Goal: Task Accomplishment & Management: Complete application form

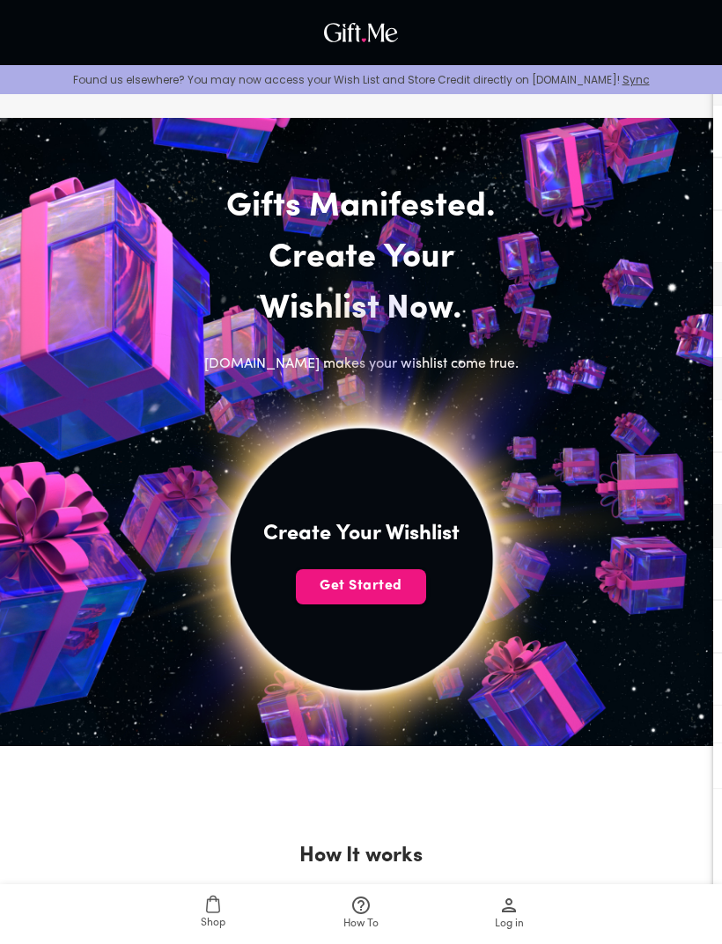
click at [393, 577] on span "Get Started" at bounding box center [361, 586] width 130 height 19
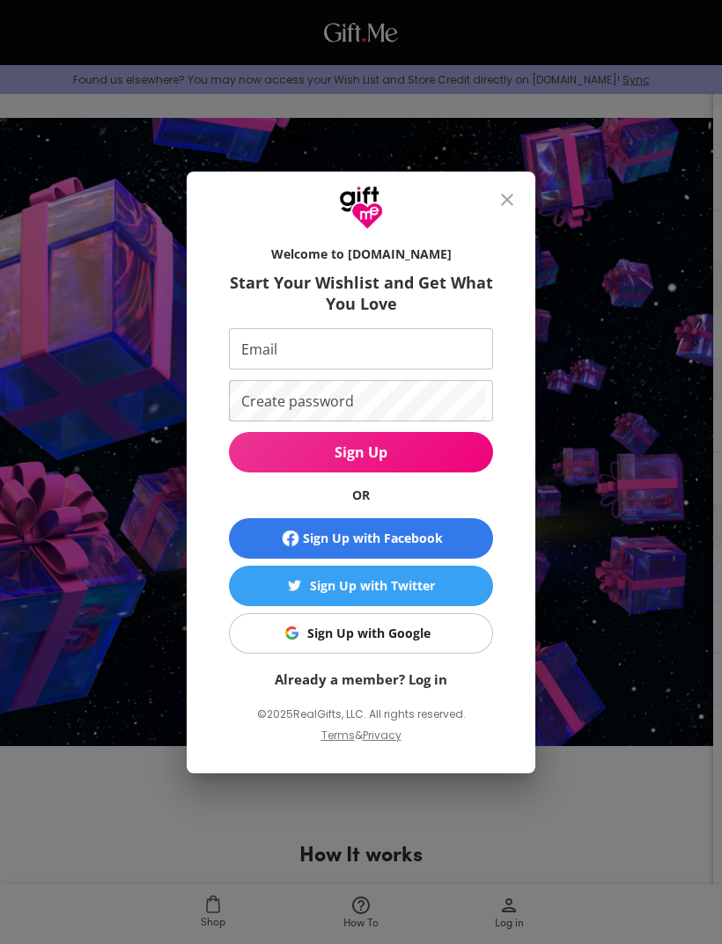
click at [506, 195] on icon "close" at bounding box center [506, 199] width 21 height 21
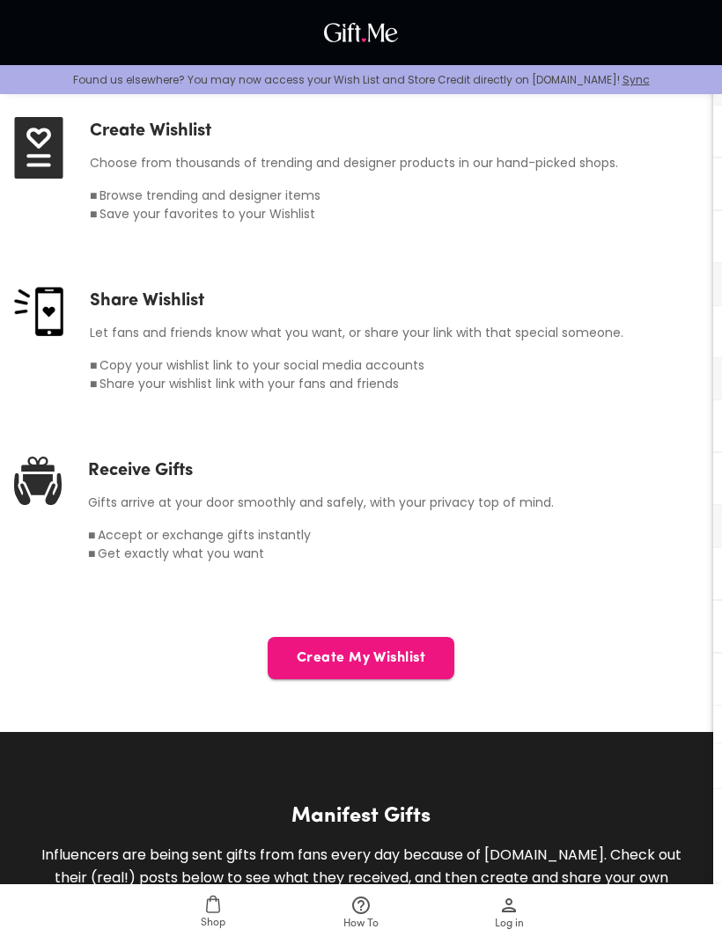
scroll to position [822, 0]
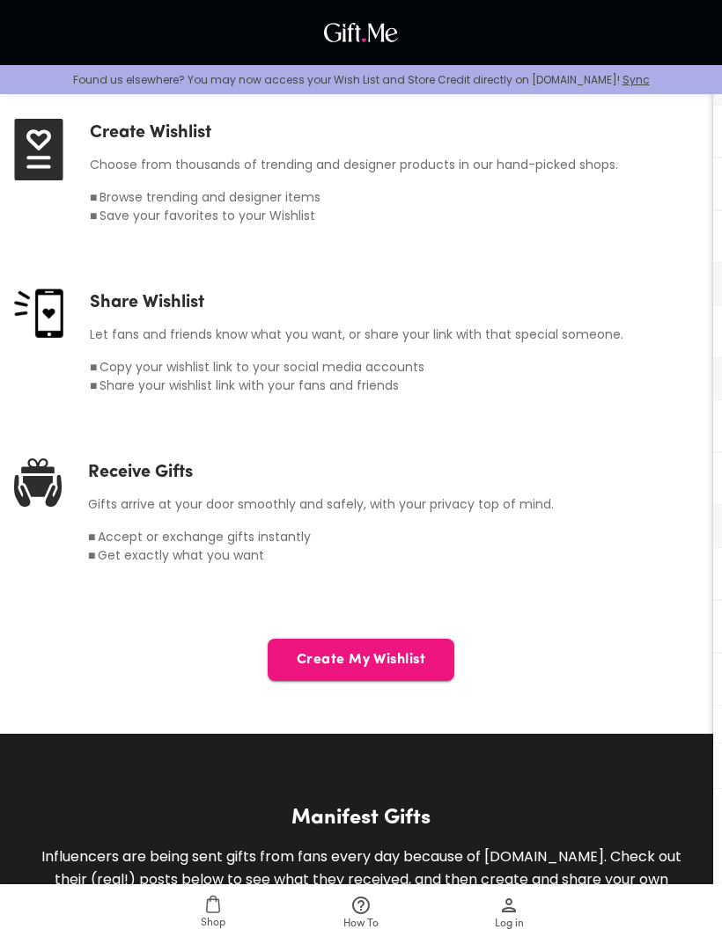
click at [421, 657] on span "Create My Wishlist" at bounding box center [361, 659] width 187 height 19
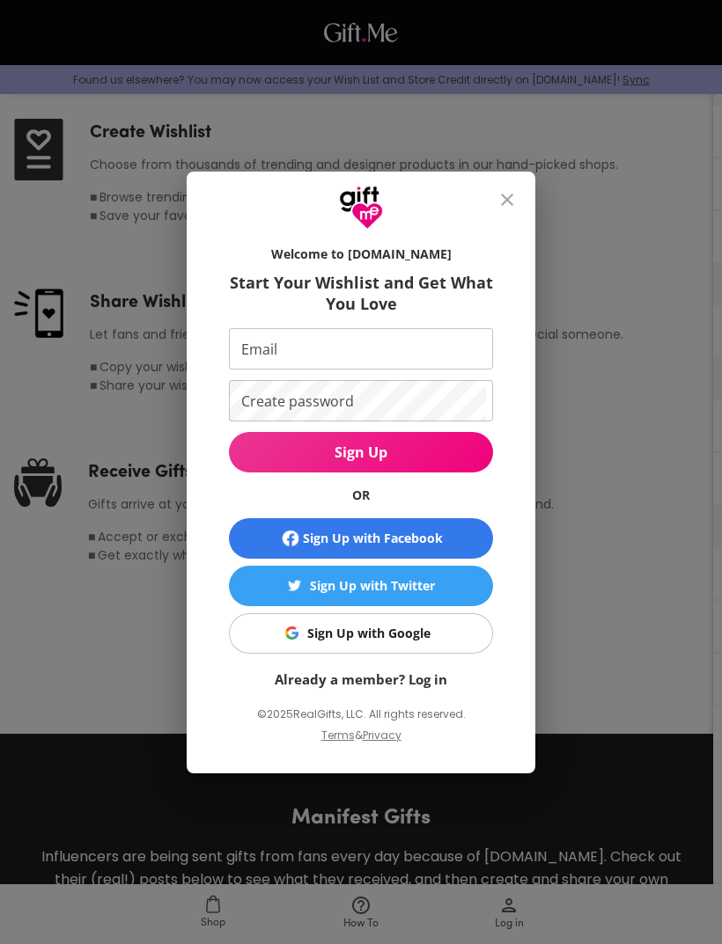
click at [452, 555] on button "Sign Up with Facebook" at bounding box center [361, 538] width 264 height 40
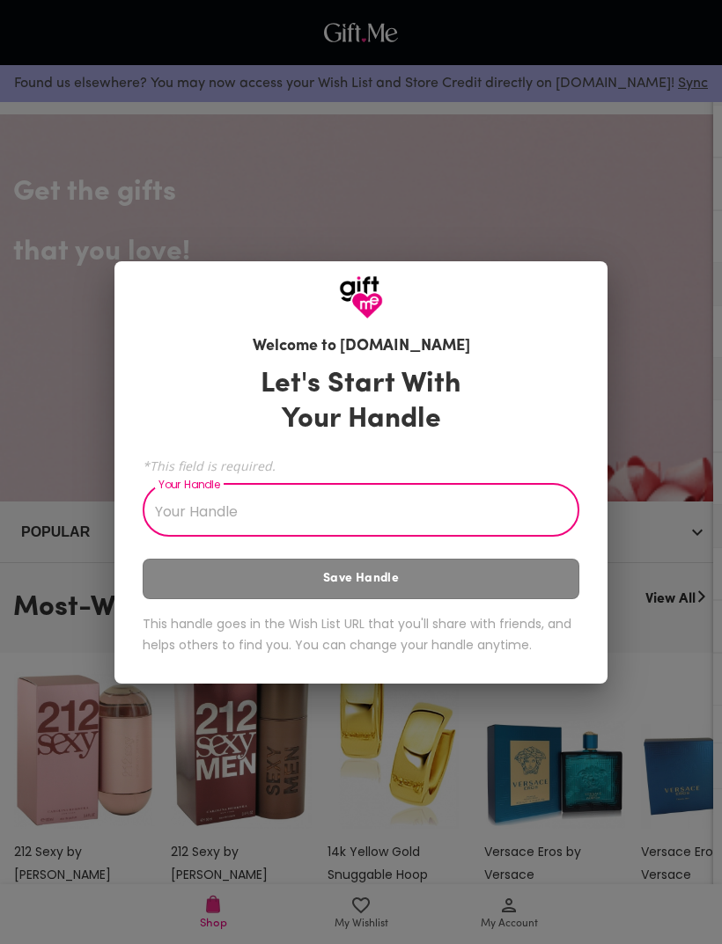
click at [459, 495] on input "Your Handle" at bounding box center [351, 512] width 417 height 49
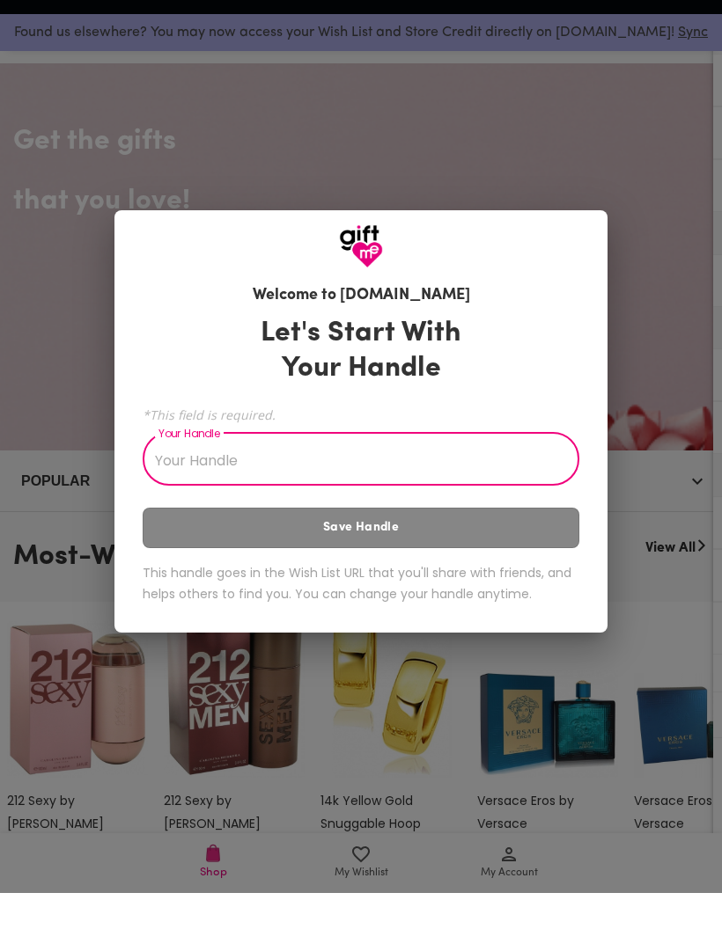
click at [654, 665] on div "Welcome to [DOMAIN_NAME] Let's Start With Your Handle *This field is required. …" at bounding box center [361, 472] width 722 height 944
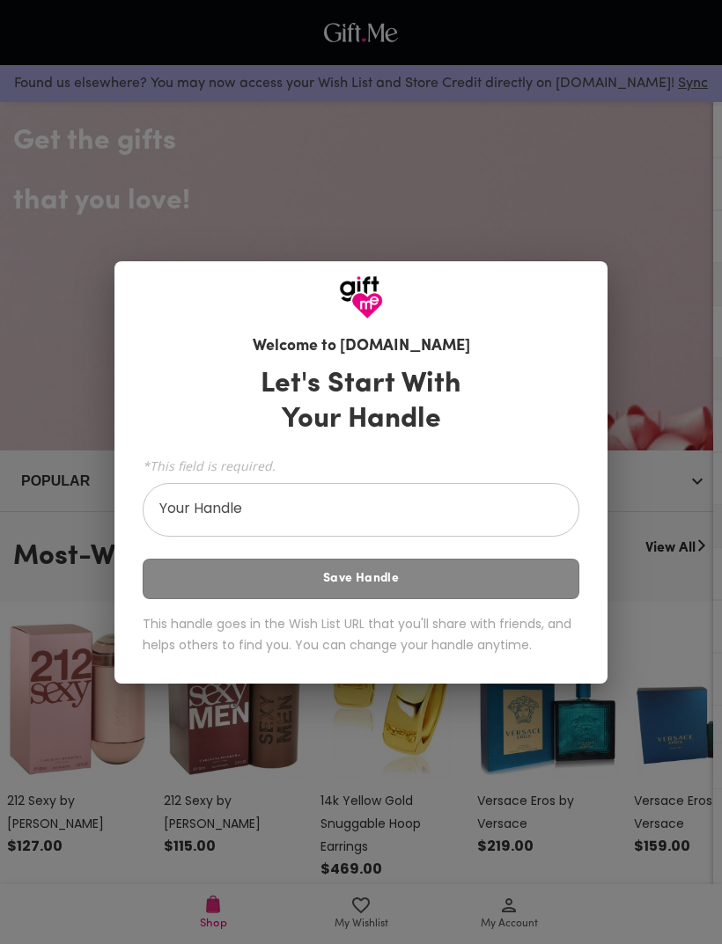
click at [546, 621] on div "Let's Start With Your Handle *This field is required. Your Handle Your Handle S…" at bounding box center [361, 514] width 437 height 311
click at [541, 537] on input "Your Handle" at bounding box center [351, 512] width 417 height 49
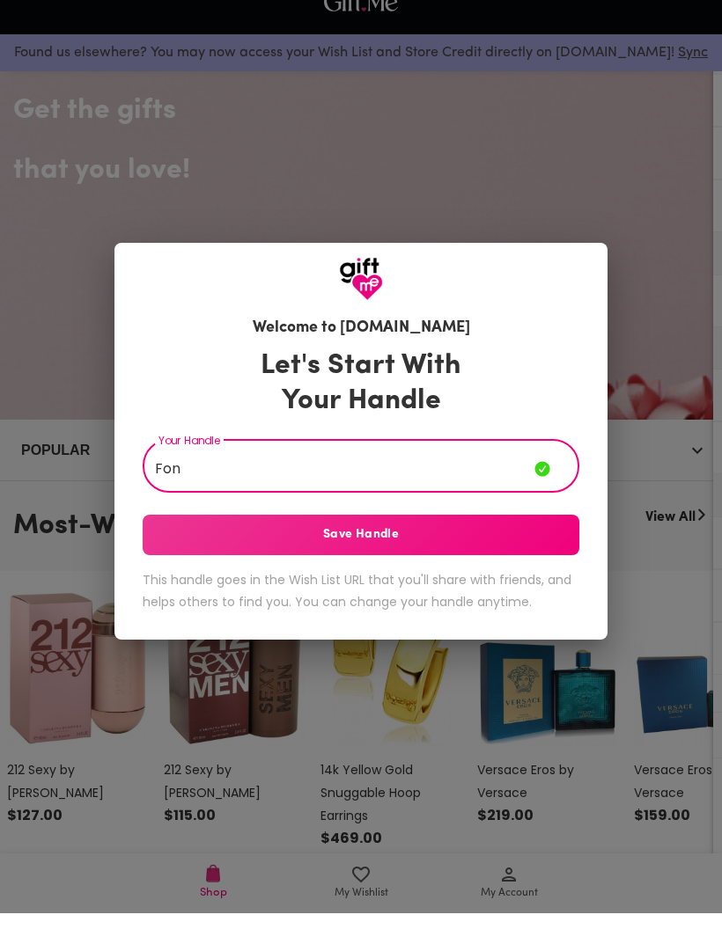
type input "Fon"
click at [548, 578] on button "Save Handle" at bounding box center [361, 566] width 437 height 40
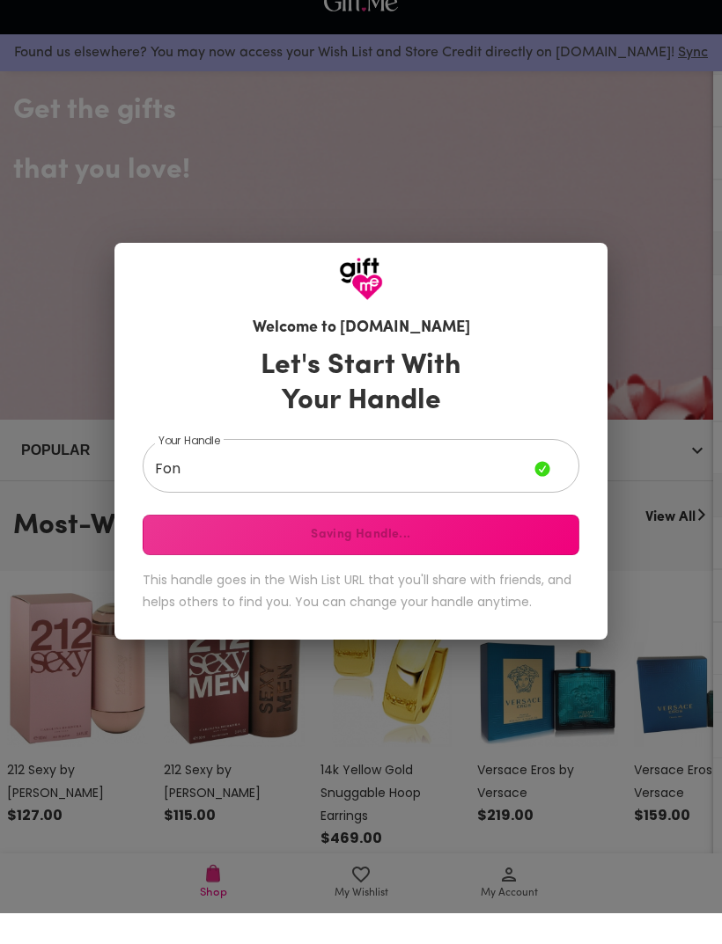
scroll to position [82, 0]
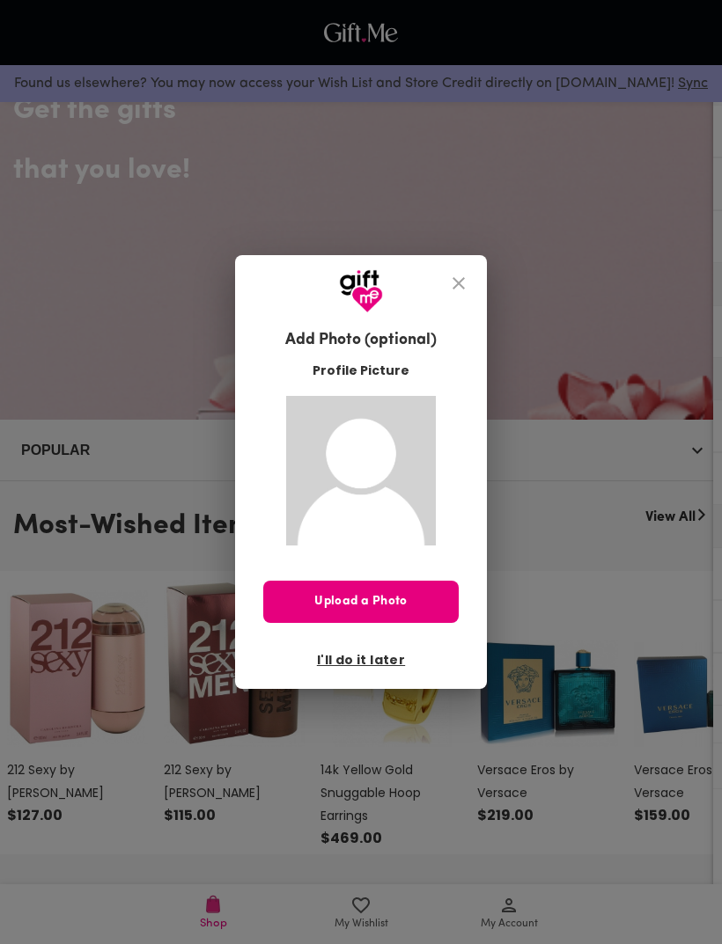
click at [472, 305] on button "close" at bounding box center [458, 283] width 42 height 42
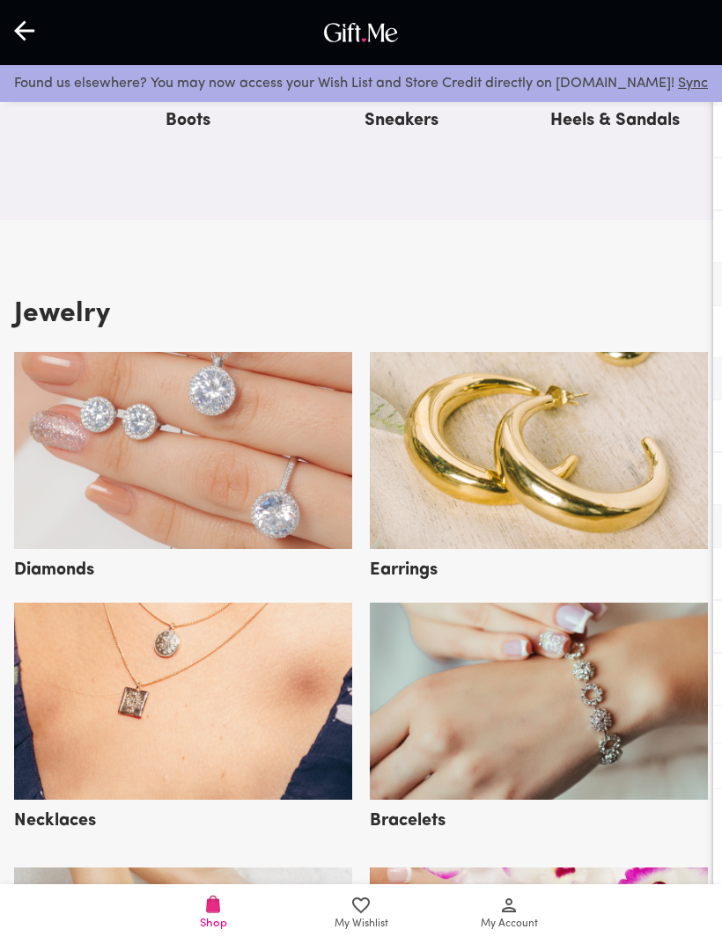
scroll to position [2281, 0]
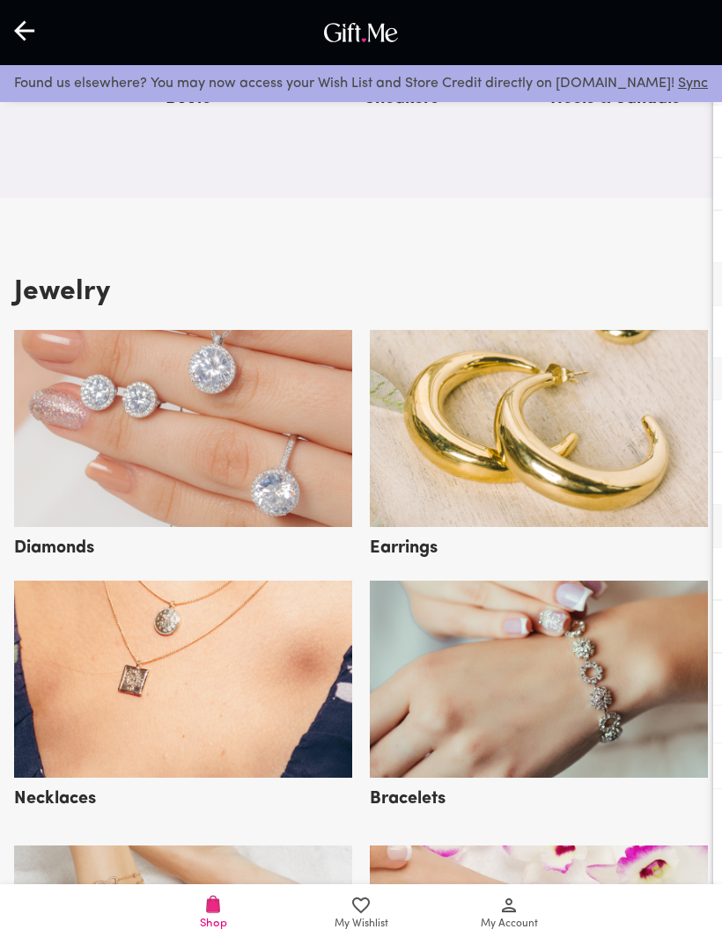
click at [504, 916] on icon at bounding box center [508, 905] width 21 height 21
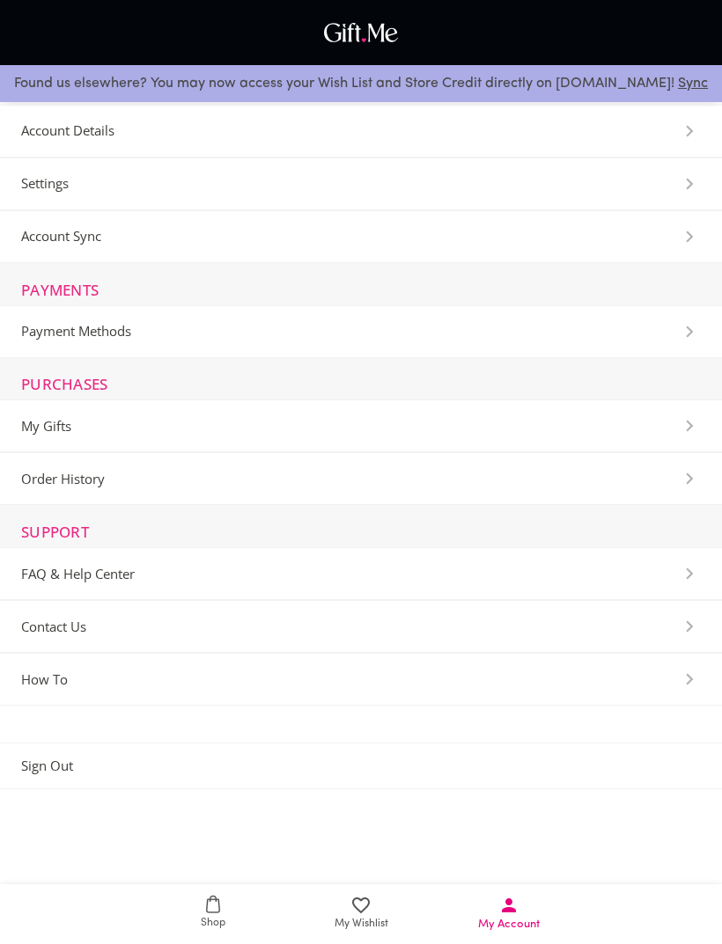
click at [353, 916] on icon at bounding box center [360, 905] width 21 height 21
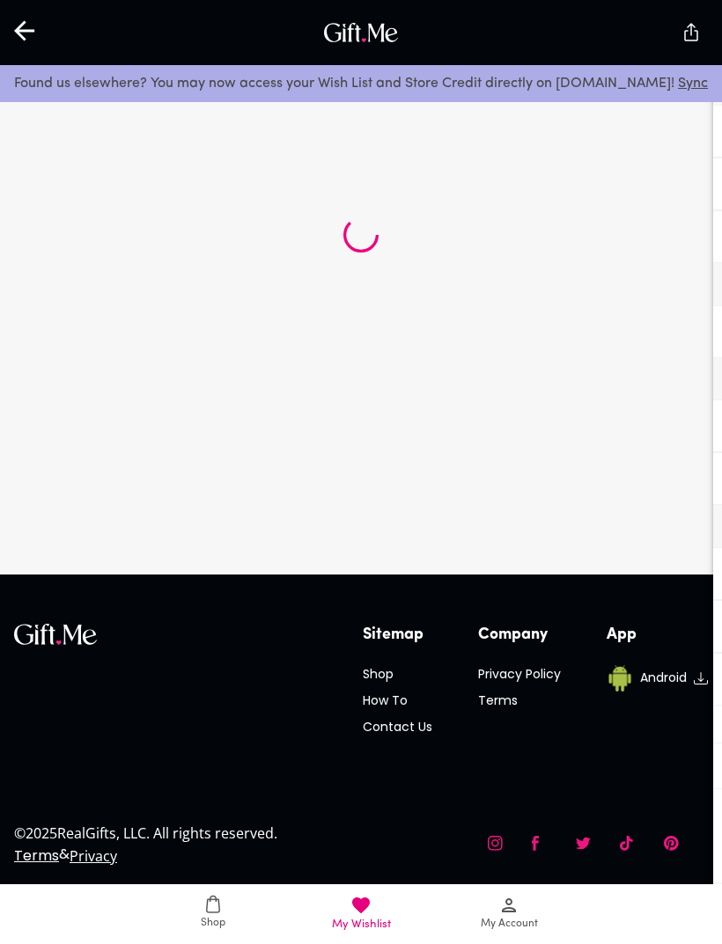
click at [385, 909] on span "My Wishlist" at bounding box center [360, 914] width 127 height 38
